Goal: Find specific page/section

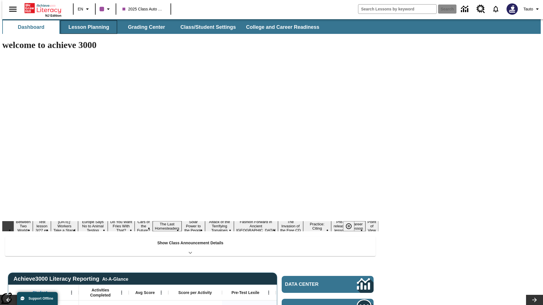
click at [87, 27] on button "Lesson Planning" at bounding box center [89, 27] width 57 height 14
